Goal: Information Seeking & Learning: Learn about a topic

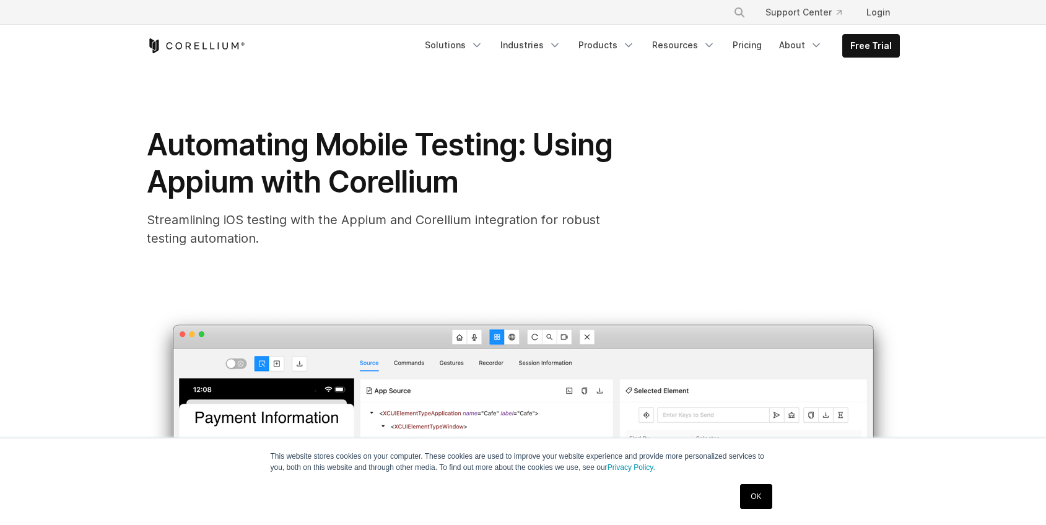
click at [756, 500] on link "OK" at bounding box center [756, 496] width 32 height 25
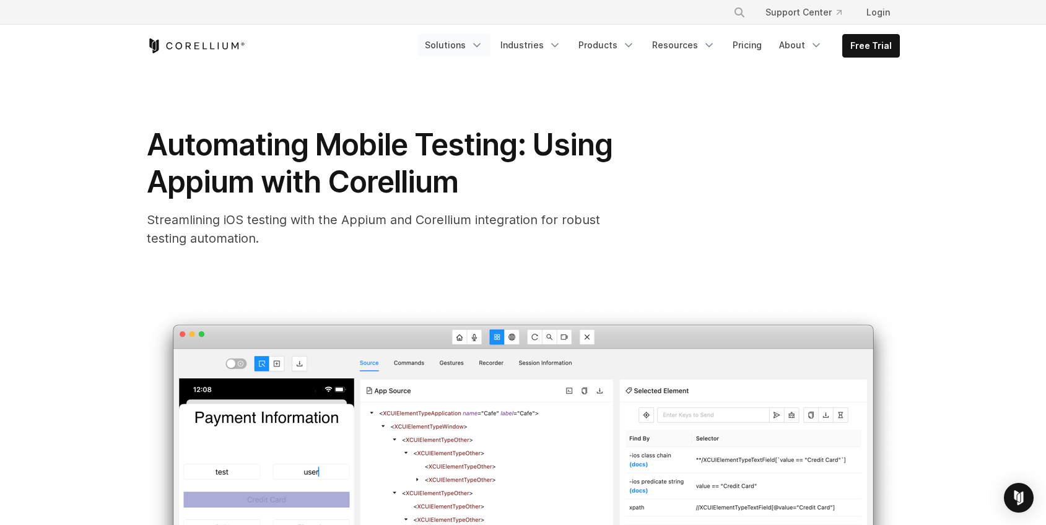
click at [459, 46] on link "Solutions" at bounding box center [453, 45] width 73 height 22
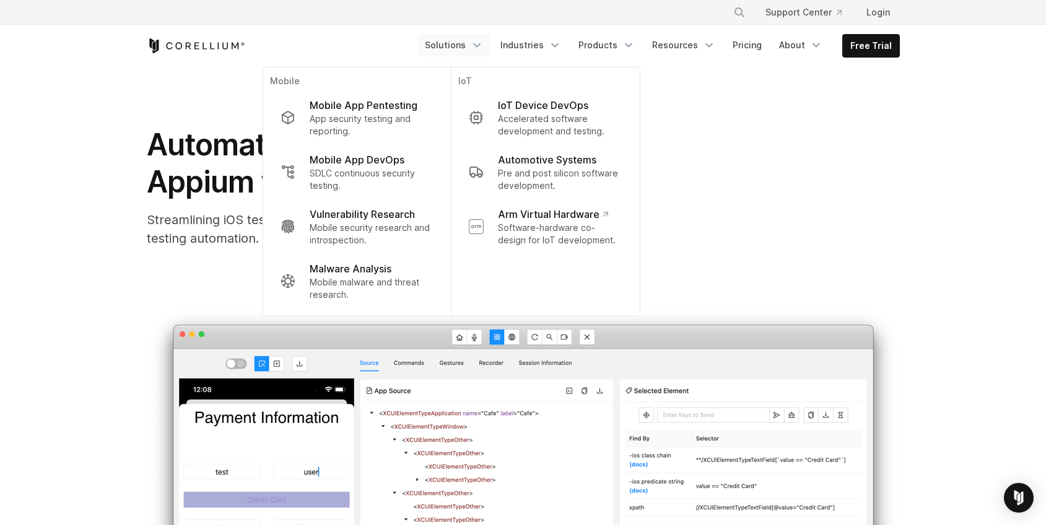
click at [740, 173] on div "Automating Mobile Testing: Using Appium with Corellium Streamlining iOS testing…" at bounding box center [523, 186] width 753 height 121
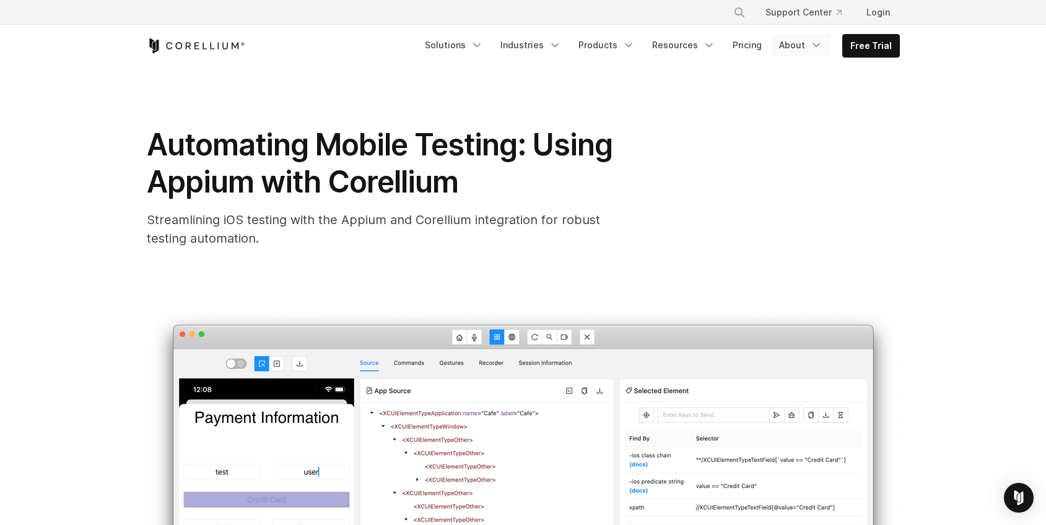
click at [797, 43] on link "About" at bounding box center [800, 45] width 58 height 22
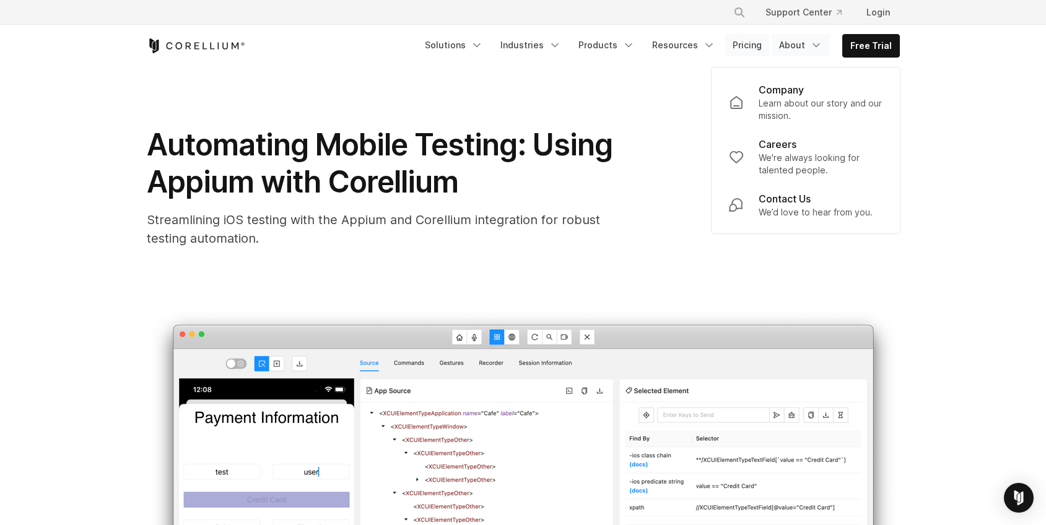
click at [749, 47] on link "Pricing" at bounding box center [747, 45] width 44 height 22
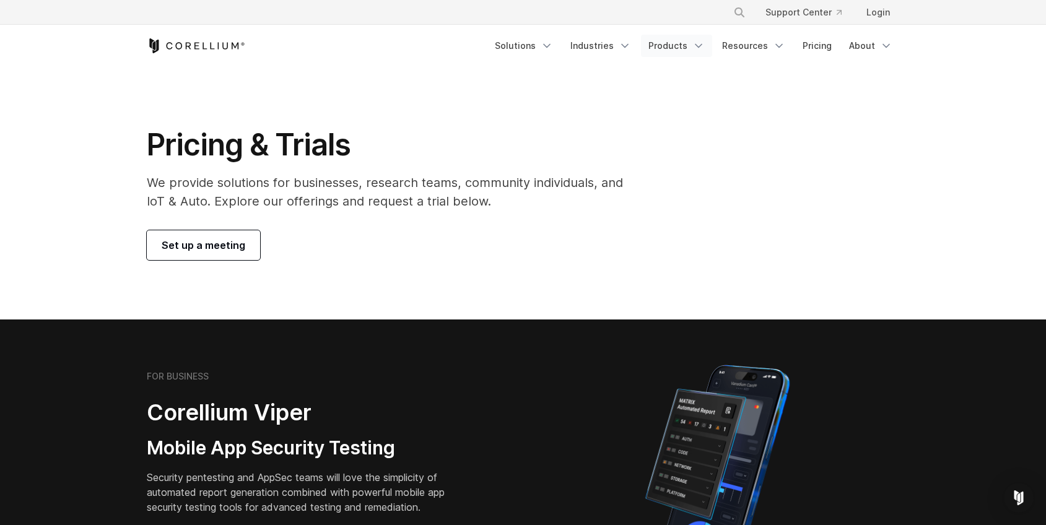
click at [674, 44] on link "Products" at bounding box center [676, 46] width 71 height 22
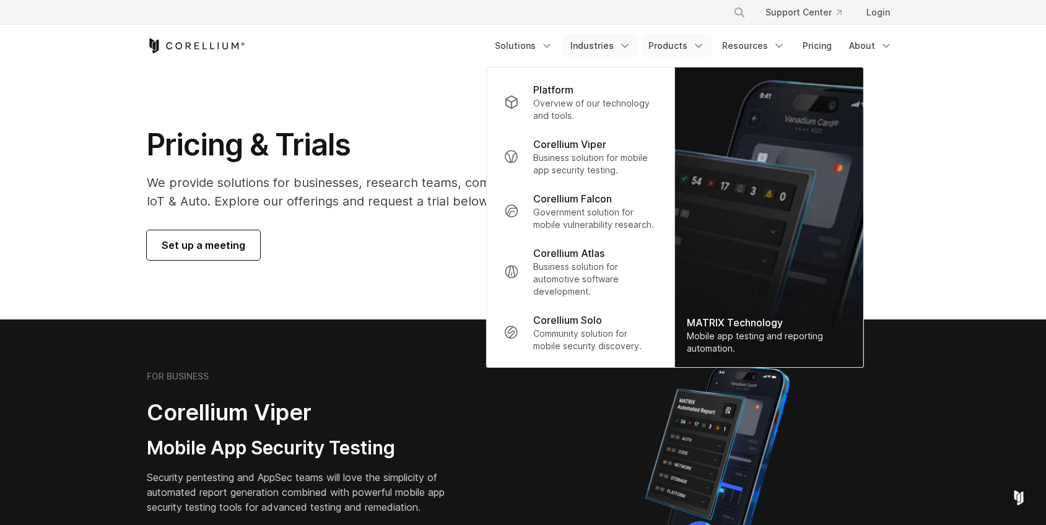
click at [614, 43] on link "Industries" at bounding box center [601, 46] width 76 height 22
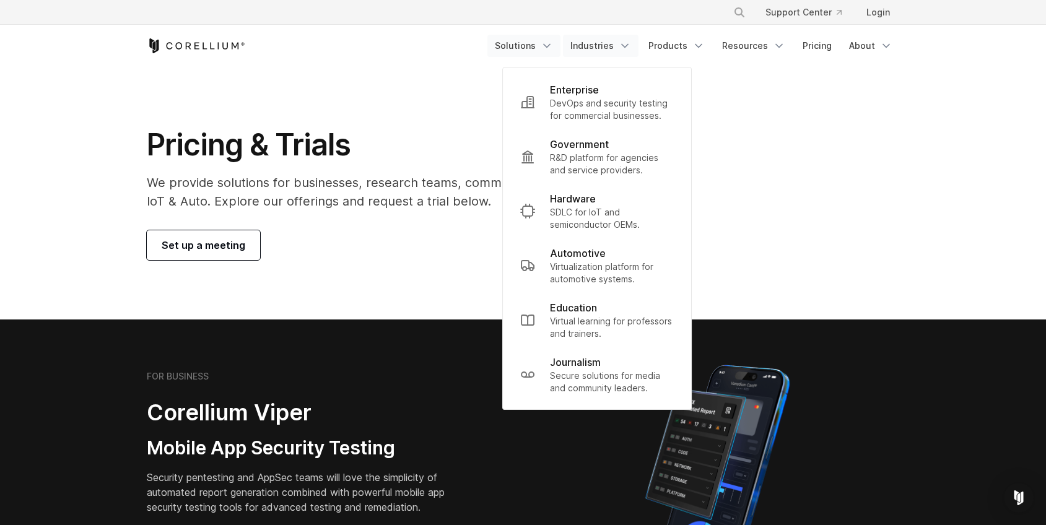
click at [530, 51] on link "Solutions" at bounding box center [523, 46] width 73 height 22
